Goal: Transaction & Acquisition: Obtain resource

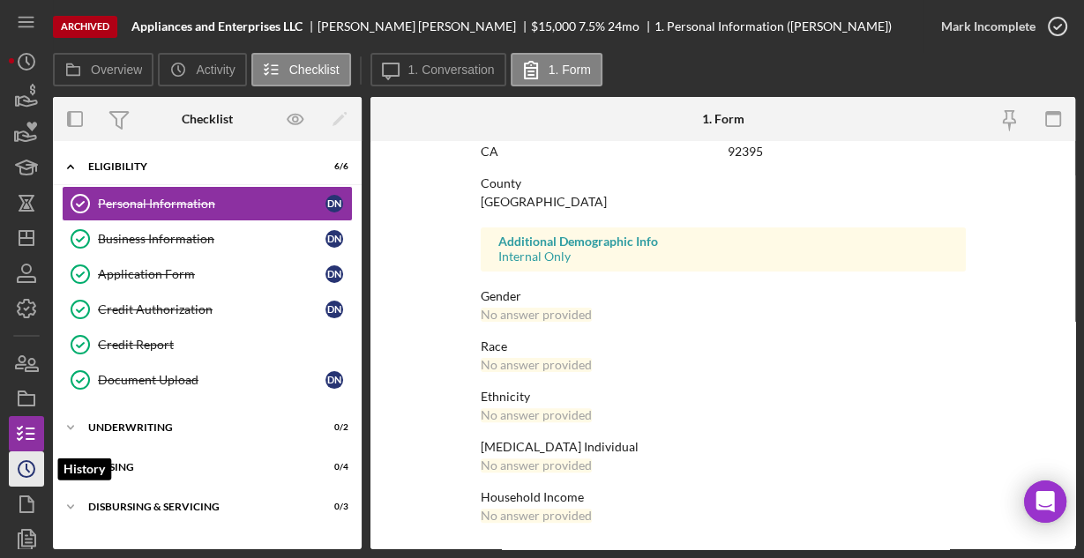
scroll to position [43, 0]
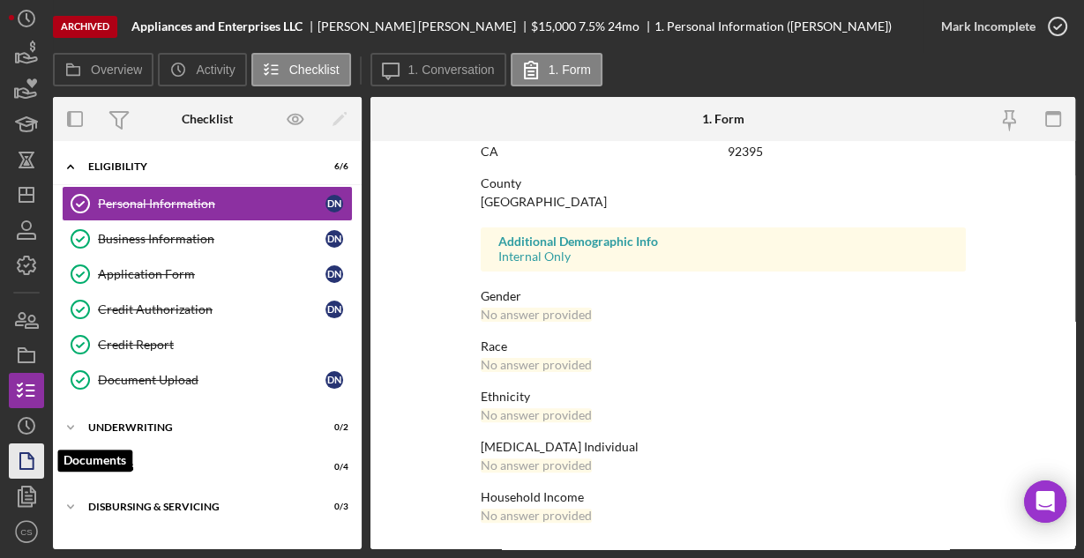
click at [26, 466] on icon "button" at bounding box center [26, 461] width 44 height 44
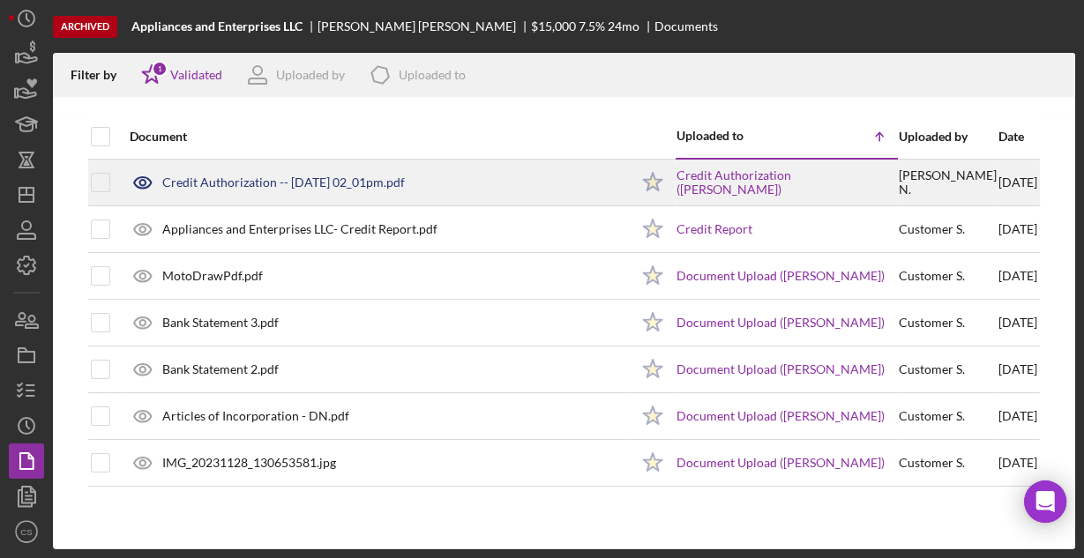
click at [247, 169] on div "Credit Authorization -- [DATE] 02_01pm.pdf" at bounding box center [375, 183] width 508 height 44
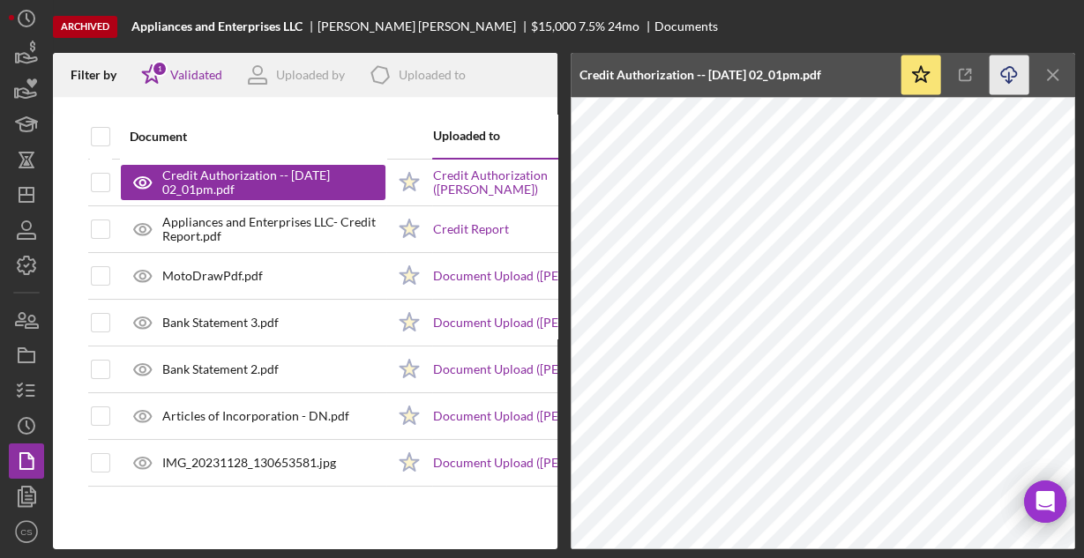
click at [1006, 73] on icon "Icon/Download" at bounding box center [1010, 76] width 40 height 40
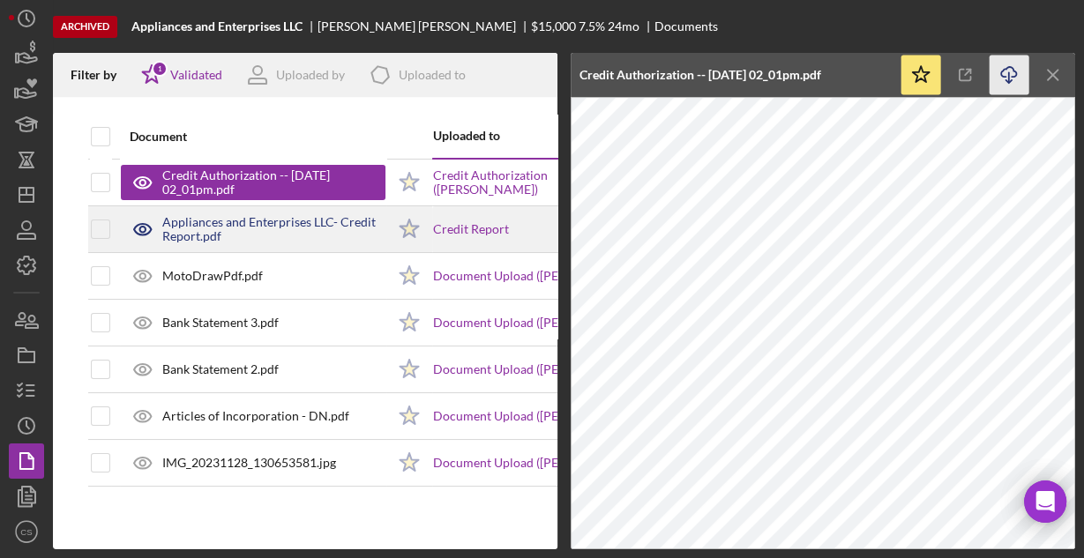
click at [224, 231] on div "Appliances and Enterprises LLC- Credit Report.pdf" at bounding box center [273, 229] width 223 height 28
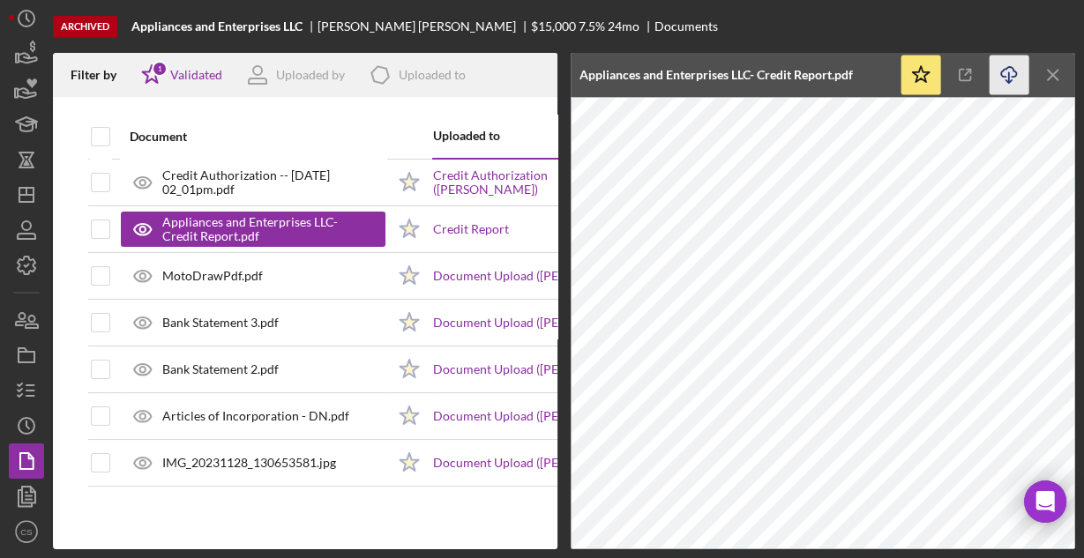
click at [1011, 68] on icon "Icon/Download" at bounding box center [1010, 76] width 40 height 40
click at [0, 277] on html "Archived Appliances and Enterprises LLC [PERSON_NAME] $15,000 7.5 % 24 mo Docum…" at bounding box center [542, 279] width 1084 height 558
click at [30, 63] on icon "button" at bounding box center [26, 54] width 44 height 44
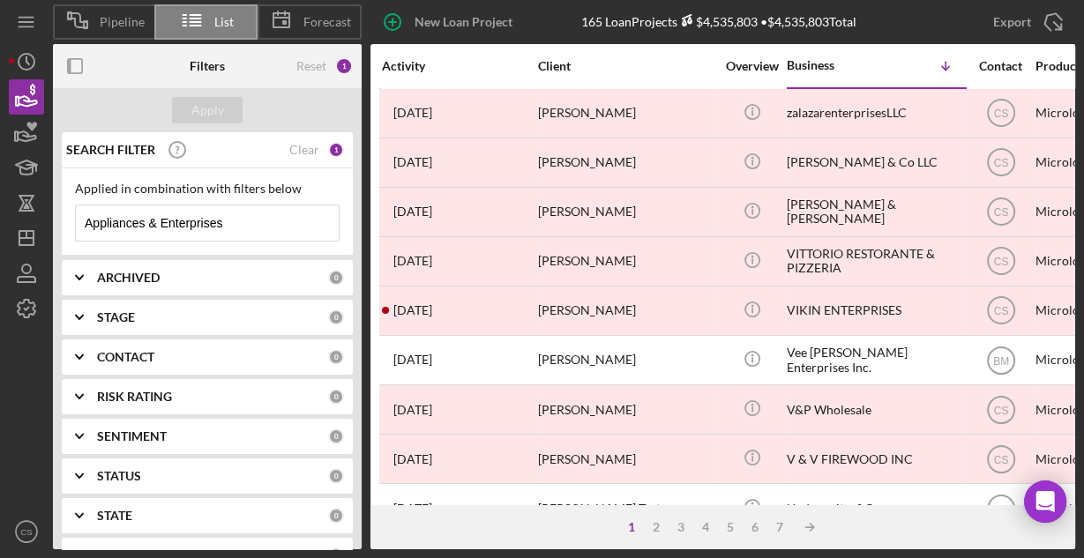
drag, startPoint x: 252, startPoint y: 222, endPoint x: 74, endPoint y: 221, distance: 178.2
click at [75, 221] on div "Appliances & Enterprises Icon/Menu Close" at bounding box center [207, 223] width 265 height 37
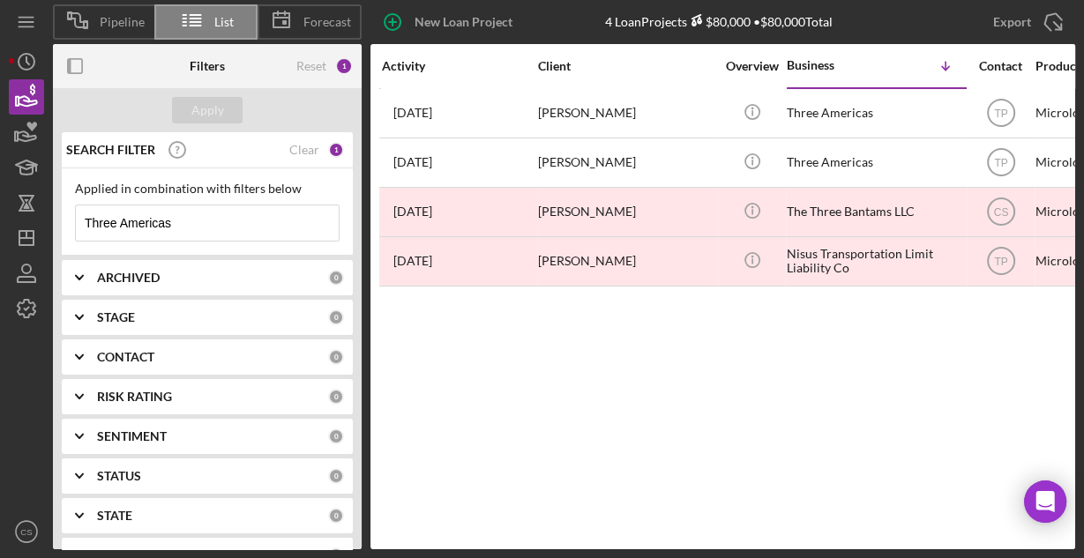
type input "Three Americas"
